Goal: Use online tool/utility: Use online tool/utility

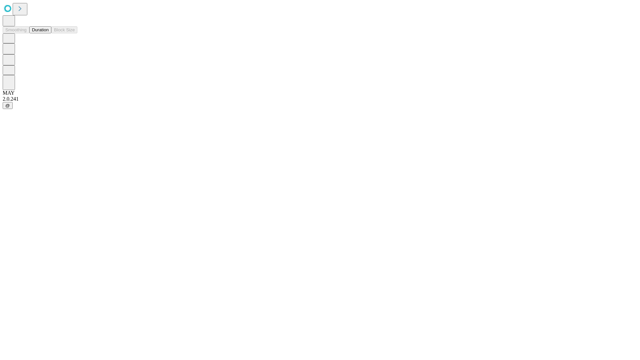
click at [49, 33] on button "Duration" at bounding box center [40, 29] width 22 height 7
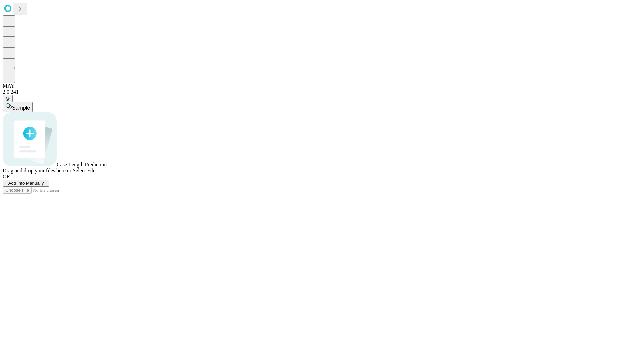
click at [95, 173] on span "Select File" at bounding box center [84, 171] width 23 height 6
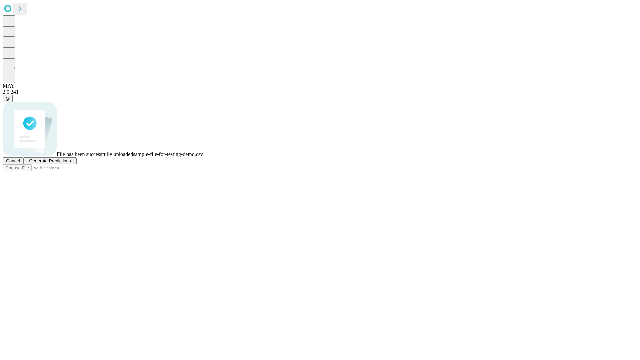
click at [71, 163] on span "Generate Predictions" at bounding box center [50, 160] width 42 height 5
